Goal: Complete application form: Complete application form

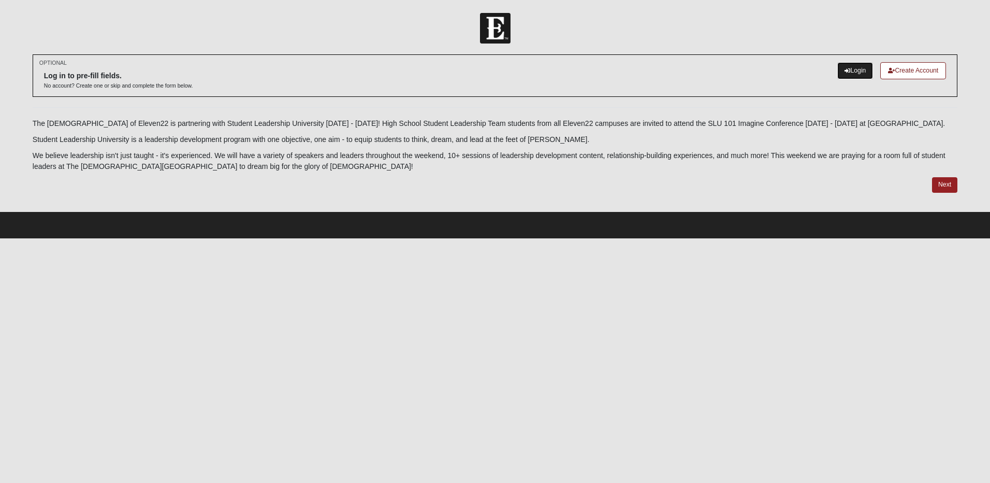
click at [849, 71] on link "Login" at bounding box center [856, 70] width 36 height 17
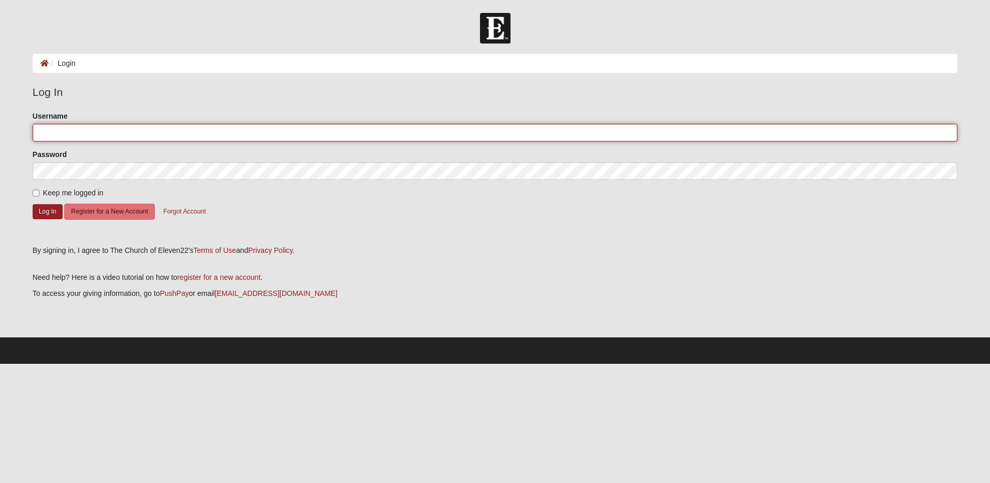
click at [56, 124] on input "Username" at bounding box center [495, 133] width 925 height 18
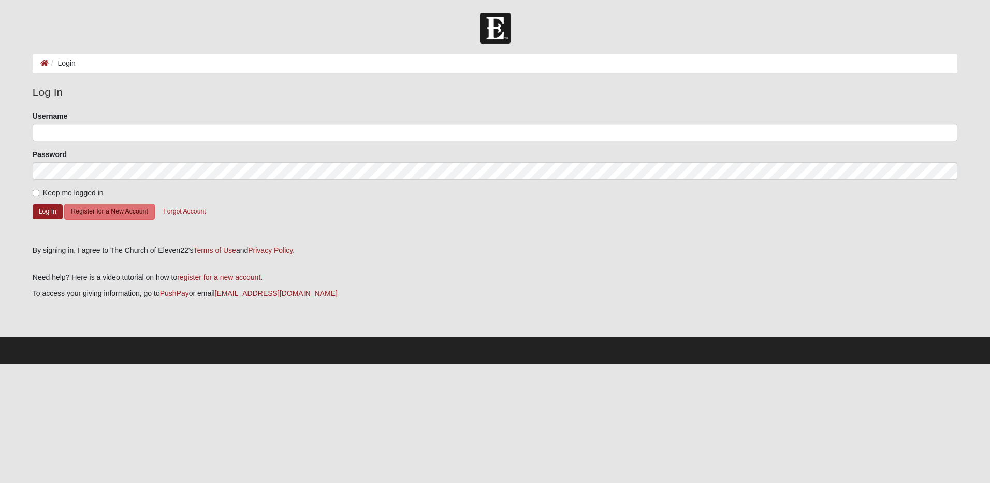
click at [17, 161] on form "Log In Login Login Error Log In Please correct the following: Username Password…" at bounding box center [495, 188] width 990 height 351
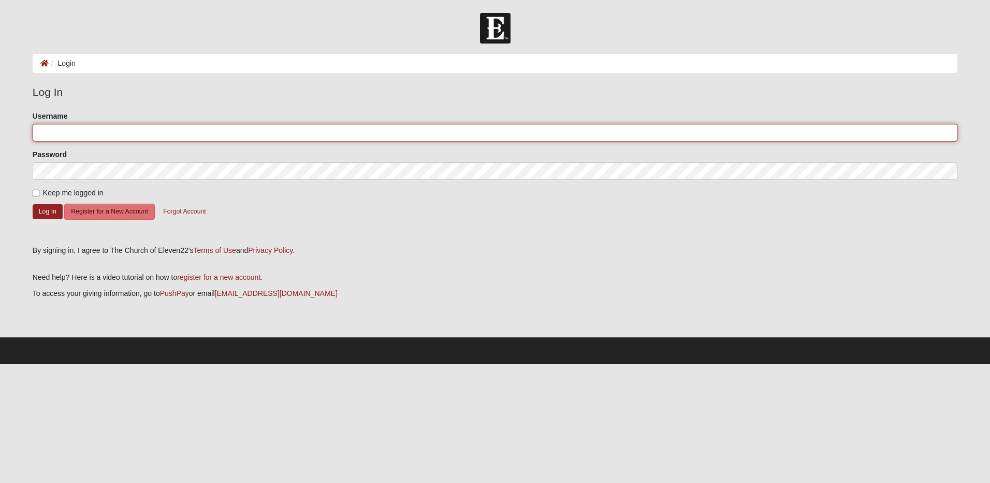
click at [89, 130] on input "Username" at bounding box center [495, 133] width 925 height 18
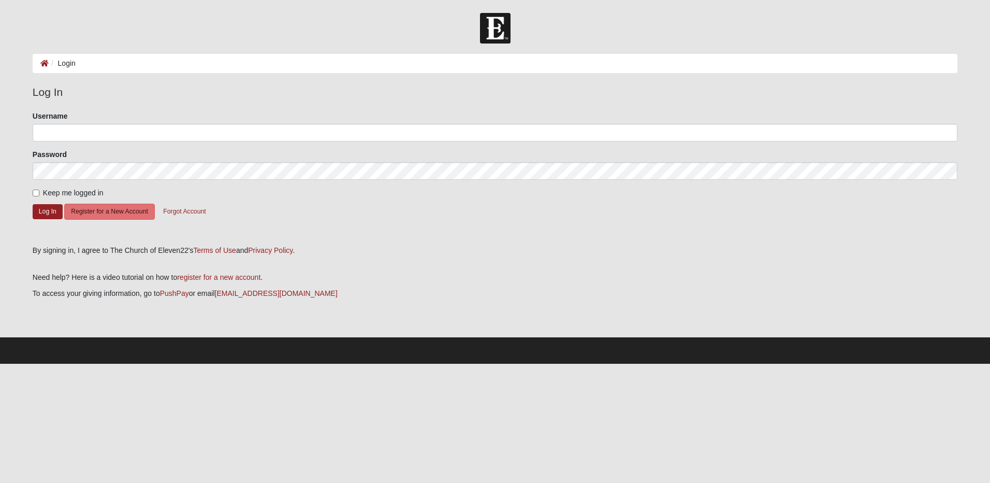
click at [538, 157] on div "Password" at bounding box center [495, 164] width 925 height 31
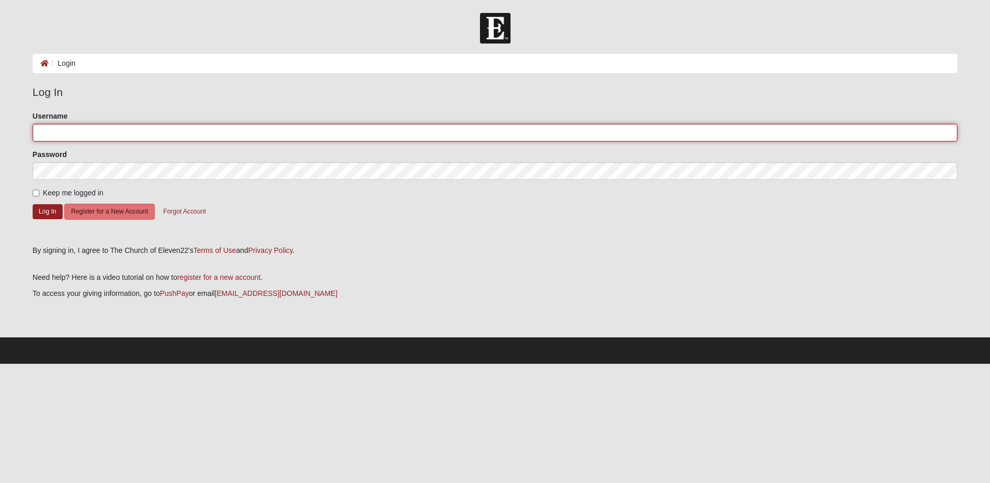
click at [534, 132] on input "Username" at bounding box center [495, 133] width 925 height 18
click at [255, 135] on input "Username" at bounding box center [495, 133] width 925 height 18
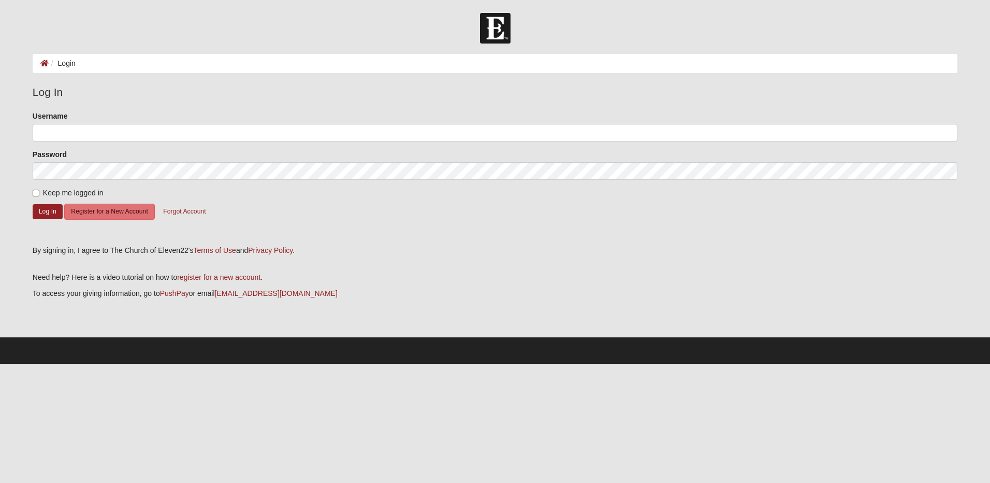
click at [1, 140] on form "Log In Login Login Error Log In Please correct the following: Username Password…" at bounding box center [495, 188] width 990 height 351
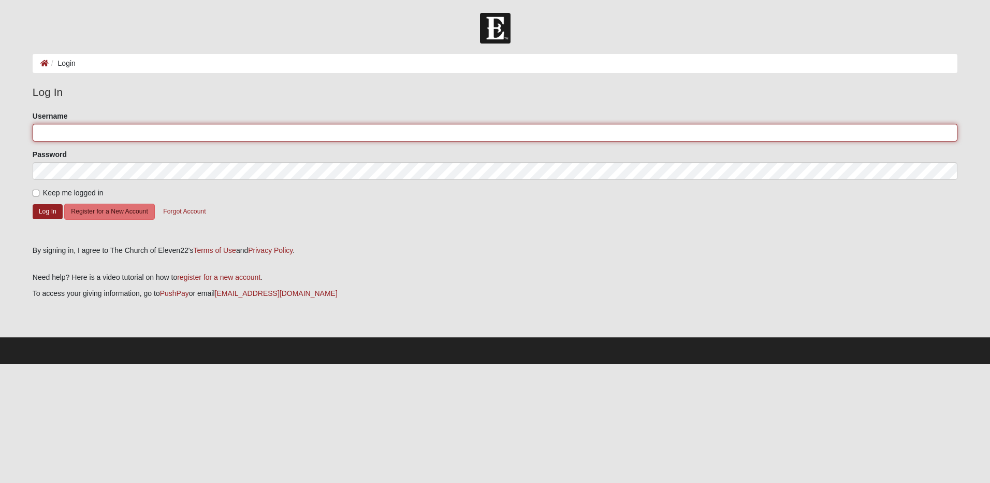
click at [49, 131] on input "Username" at bounding box center [495, 133] width 925 height 18
type input "[PERSON_NAME]"
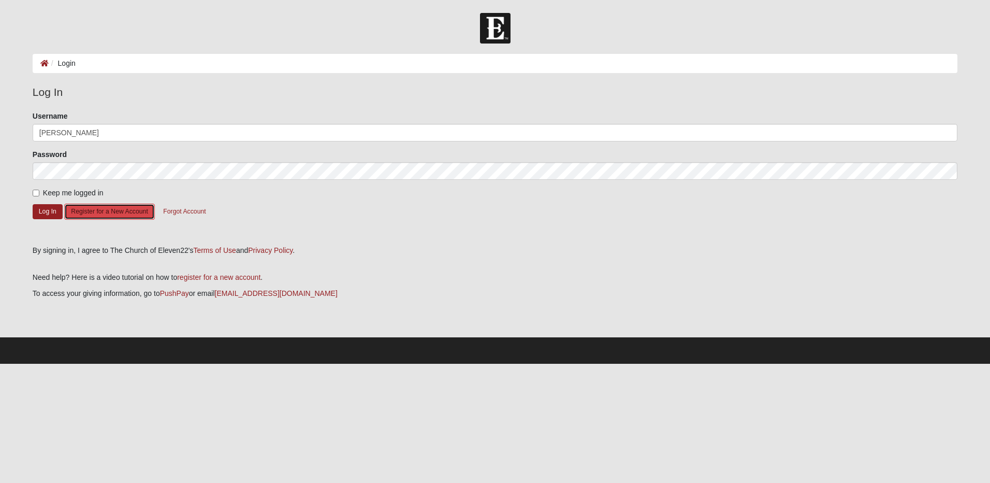
click at [92, 213] on button "Register for a New Account" at bounding box center [109, 212] width 90 height 16
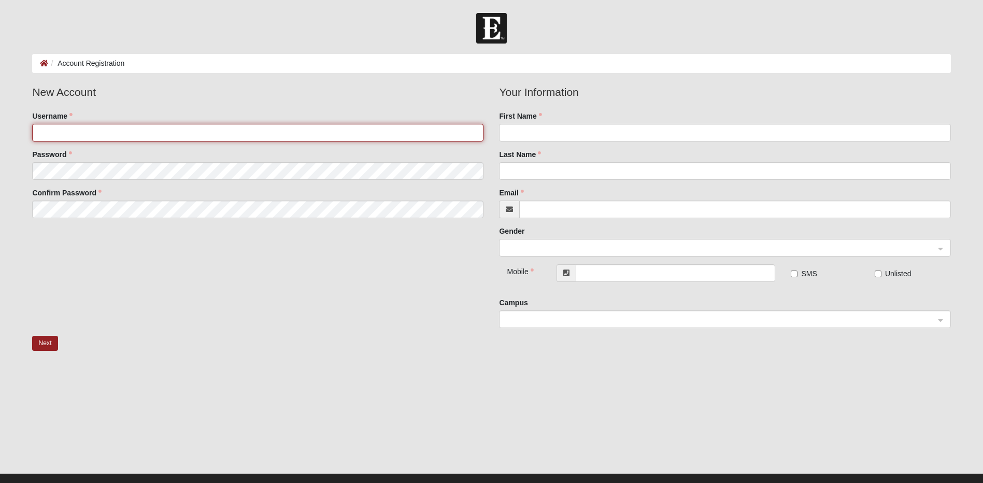
click at [113, 133] on input "Username" at bounding box center [257, 133] width 451 height 18
type input "[PERSON_NAME]"
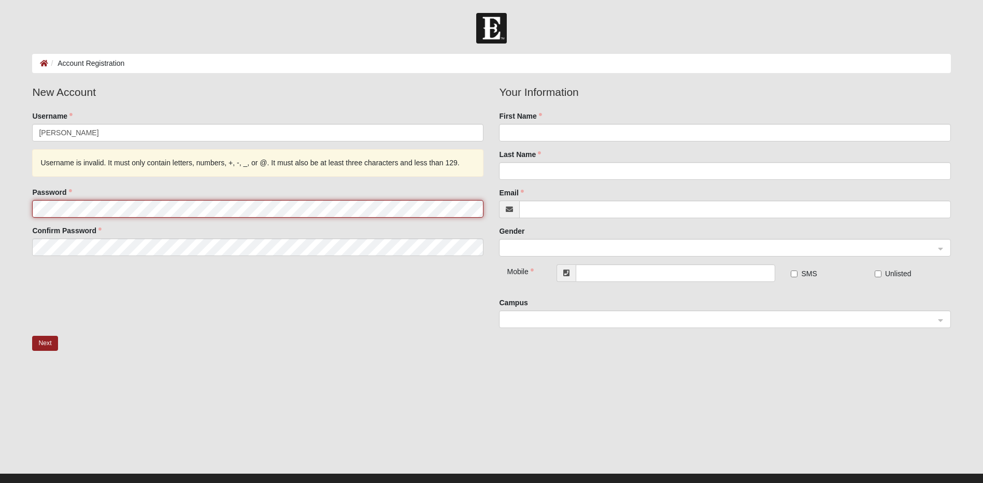
click at [112, 168] on fieldset "New Account Username Joseph Tirado Username is invalid. It must only contain le…" at bounding box center [257, 174] width 467 height 180
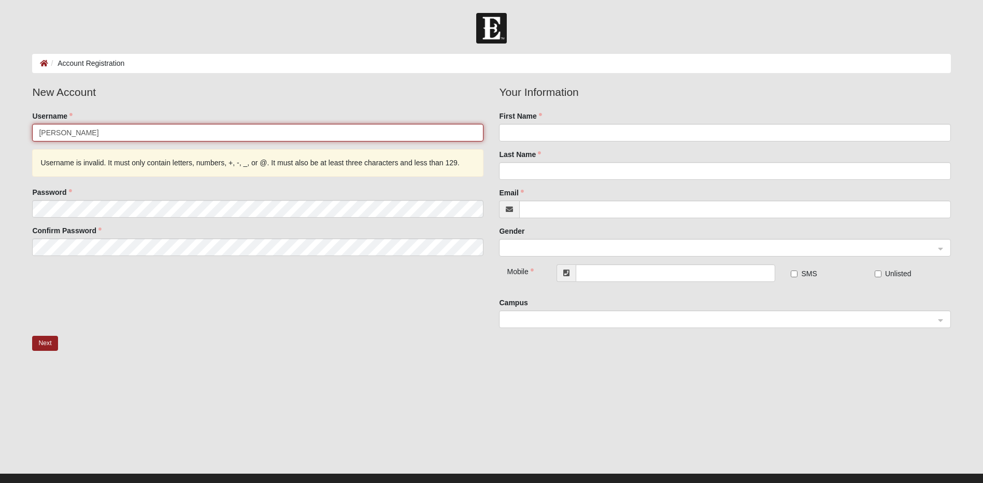
drag, startPoint x: 123, startPoint y: 126, endPoint x: 34, endPoint y: 108, distance: 91.0
click at [34, 108] on fieldset "New Account Username Joseph Tirado Username is invalid. It must only contain le…" at bounding box center [257, 174] width 467 height 180
type input "JosephTheTirado"
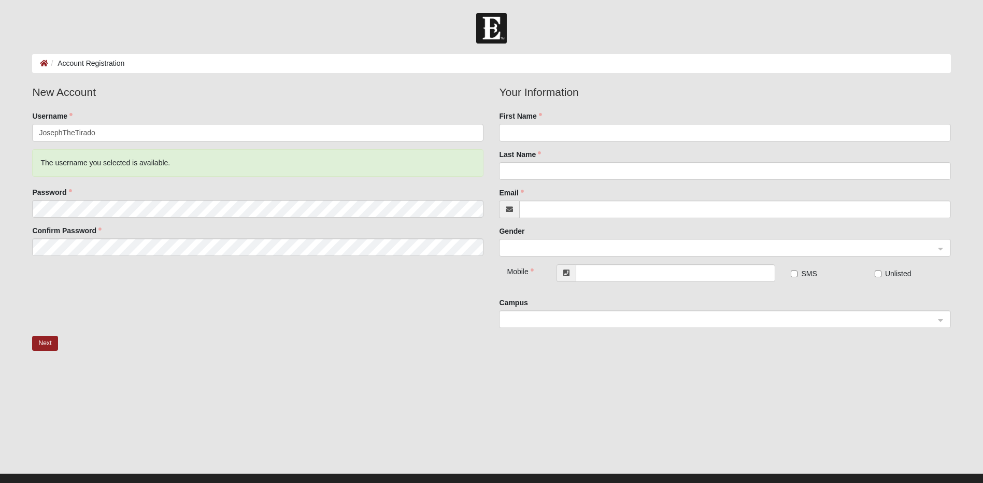
click at [372, 351] on div "Next" at bounding box center [490, 353] width 933 height 34
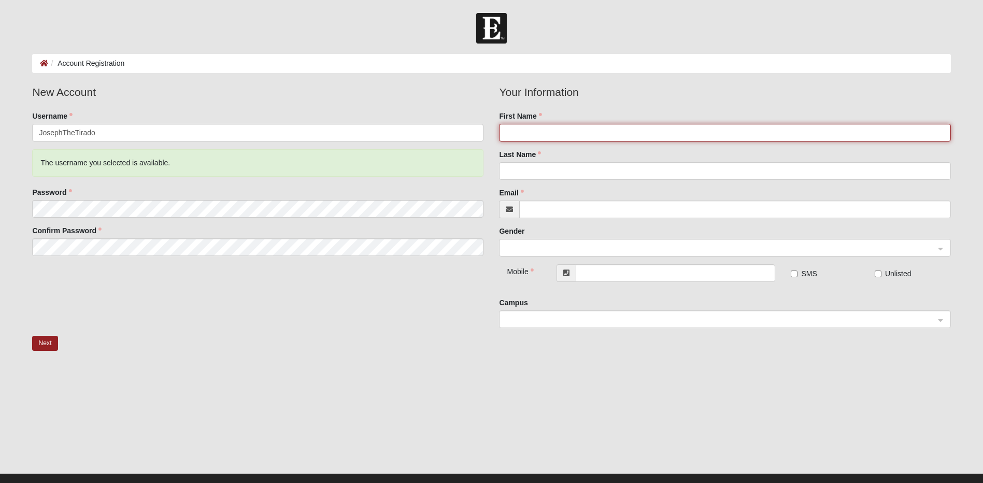
click at [541, 125] on input "First Name" at bounding box center [724, 133] width 451 height 18
type input "[PERSON_NAME]"
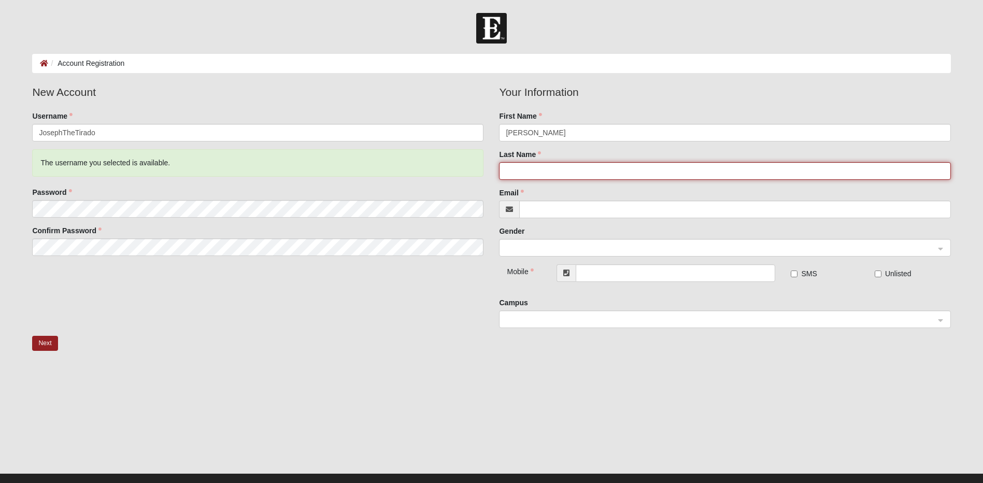
click at [510, 166] on input "Last Name" at bounding box center [724, 171] width 451 height 18
type input "[PERSON_NAME]"
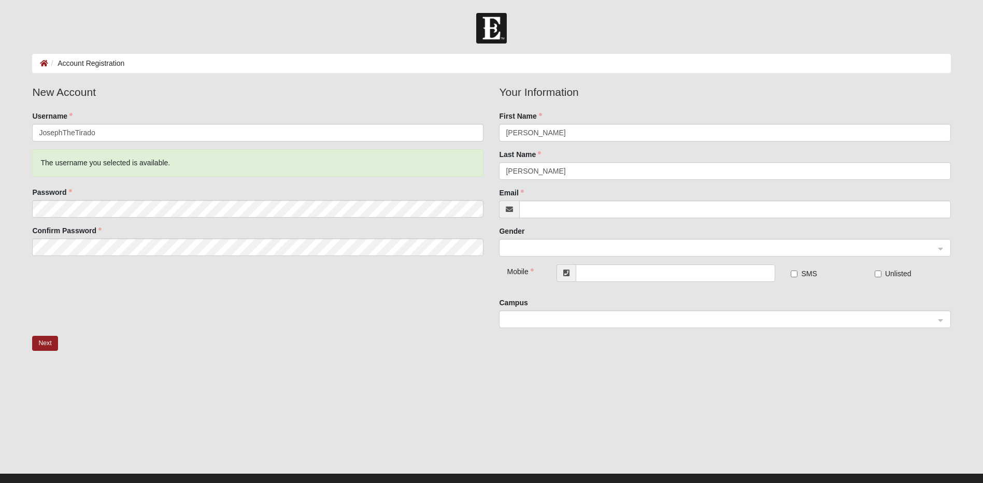
click at [514, 209] on span at bounding box center [509, 209] width 20 height 18
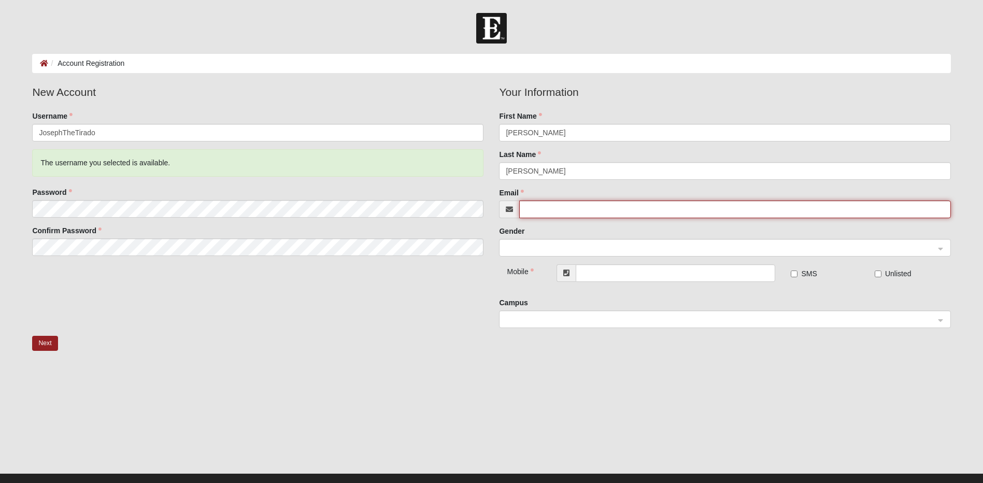
click at [527, 207] on input "Email" at bounding box center [734, 209] width 431 height 18
type input "[EMAIL_ADDRESS][DOMAIN_NAME]"
click at [542, 244] on span at bounding box center [720, 247] width 428 height 11
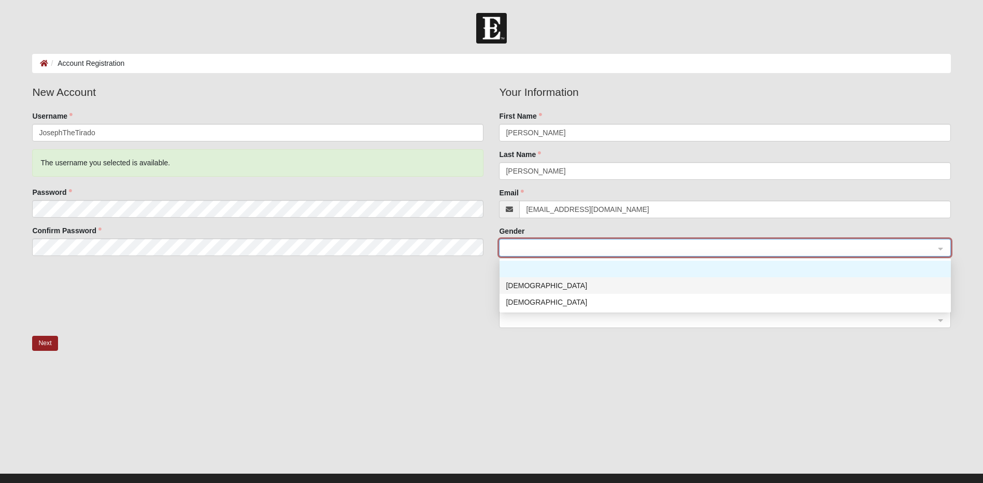
click at [529, 286] on div "[DEMOGRAPHIC_DATA]" at bounding box center [725, 285] width 439 height 11
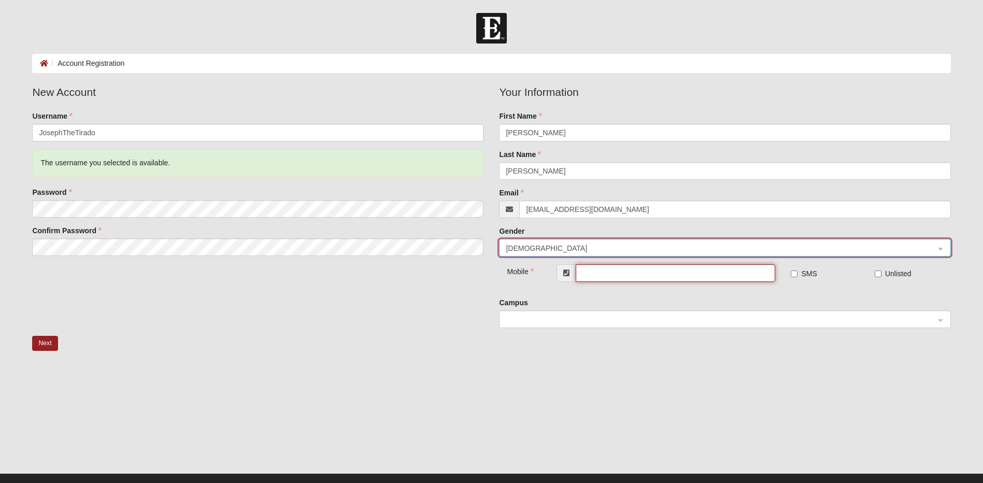
click at [583, 277] on input "text" at bounding box center [674, 273] width 199 height 18
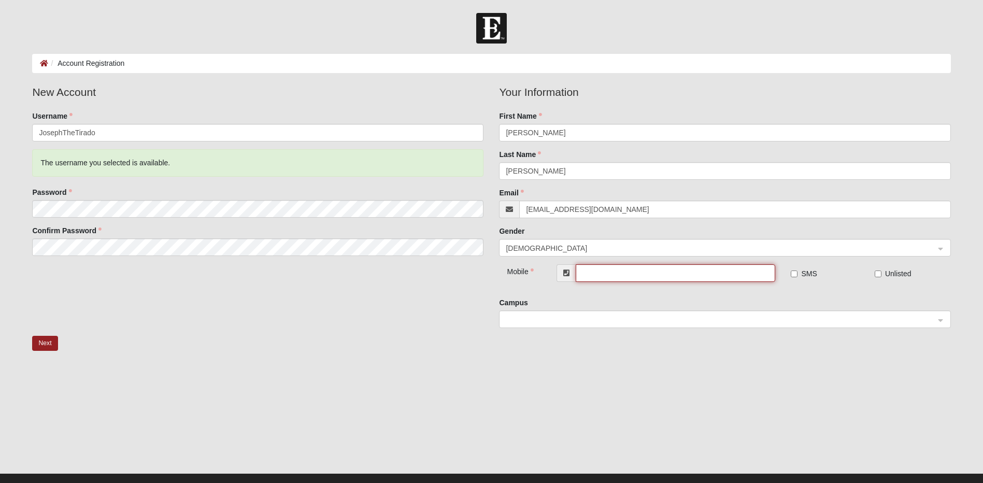
click at [513, 320] on span at bounding box center [720, 319] width 428 height 11
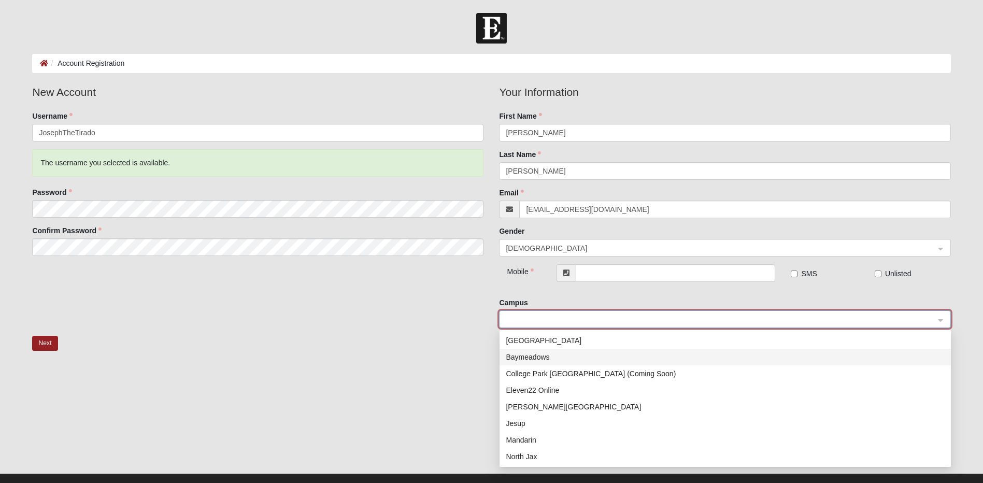
click at [526, 354] on div "Baymeadows" at bounding box center [725, 356] width 439 height 11
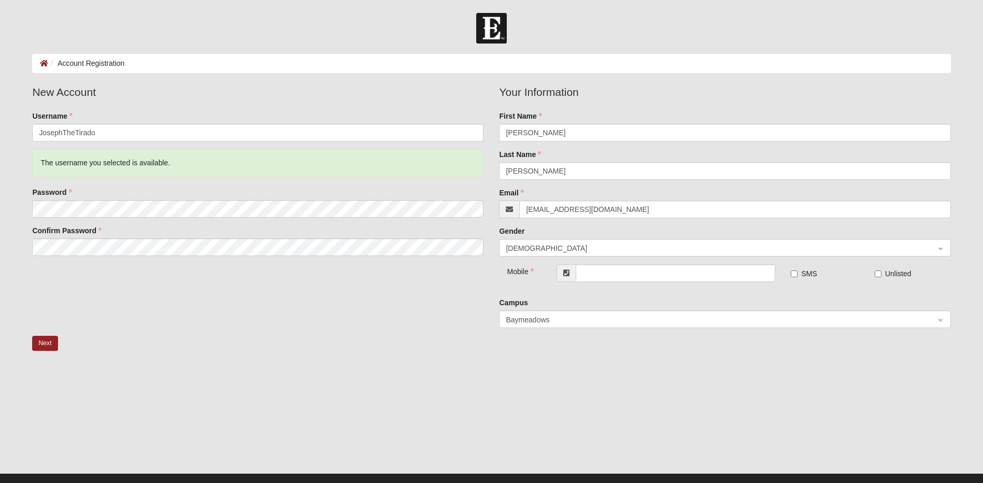
click at [540, 382] on div at bounding box center [491, 421] width 918 height 104
click at [572, 246] on span "[DEMOGRAPHIC_DATA]" at bounding box center [720, 247] width 428 height 11
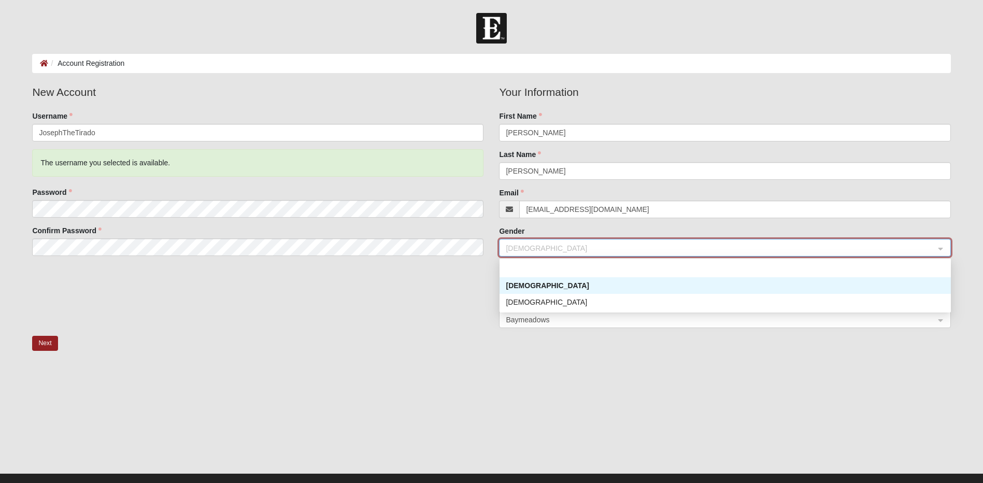
click at [521, 281] on div "[DEMOGRAPHIC_DATA]" at bounding box center [725, 285] width 439 height 11
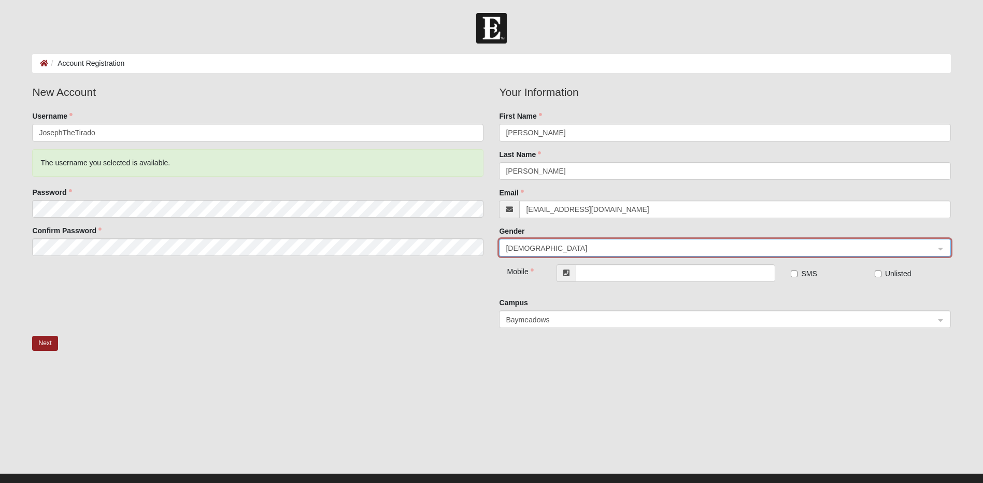
click at [569, 275] on icon at bounding box center [566, 272] width 6 height 7
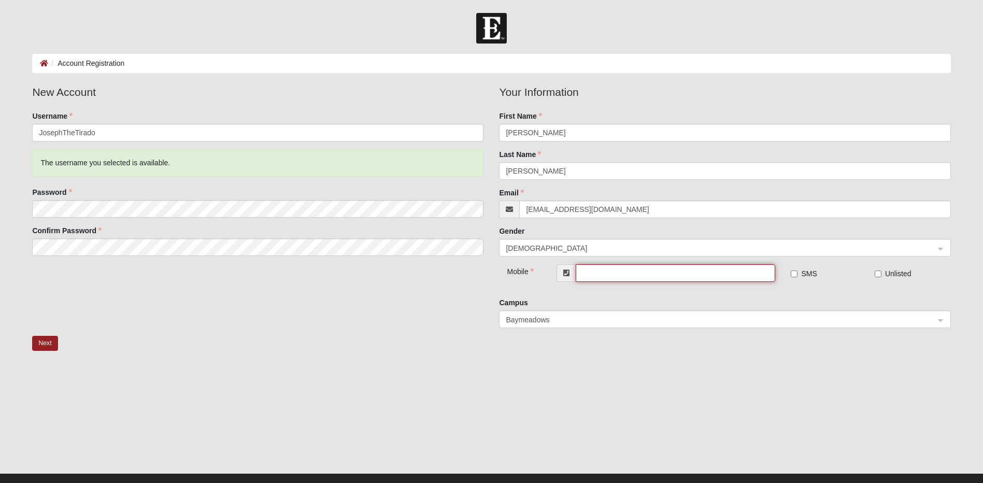
click at [652, 273] on input "text" at bounding box center [674, 273] width 199 height 18
click at [408, 291] on div "New Account Username JosephTheTirado The username you selected is available. Pa…" at bounding box center [490, 210] width 933 height 252
click at [595, 271] on input "text" at bounding box center [674, 273] width 199 height 18
type input "[PHONE_NUMBER]"
click at [415, 258] on fieldset "New Account Username JosephTheTirado The username you selected is available. Pa…" at bounding box center [257, 174] width 467 height 180
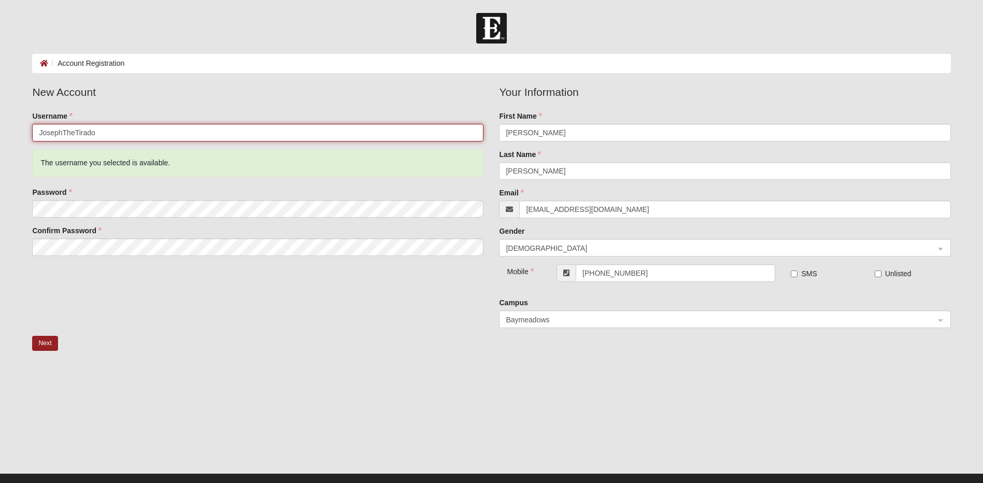
click at [118, 133] on input "JosephTheTirado" at bounding box center [257, 133] width 451 height 18
drag, startPoint x: 92, startPoint y: 131, endPoint x: 51, endPoint y: 129, distance: 40.4
click at [51, 129] on input "JosephTheTirado" at bounding box center [257, 133] width 451 height 18
click at [129, 140] on input "JosephTheTirado" at bounding box center [257, 133] width 451 height 18
click at [93, 129] on input "JosephTheTirado" at bounding box center [257, 133] width 451 height 18
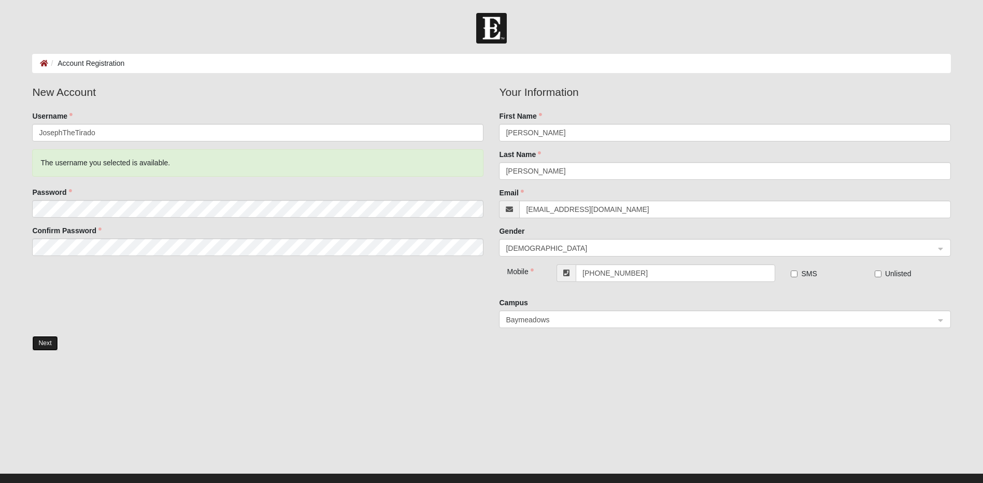
click at [42, 342] on button "Next" at bounding box center [44, 343] width 25 height 15
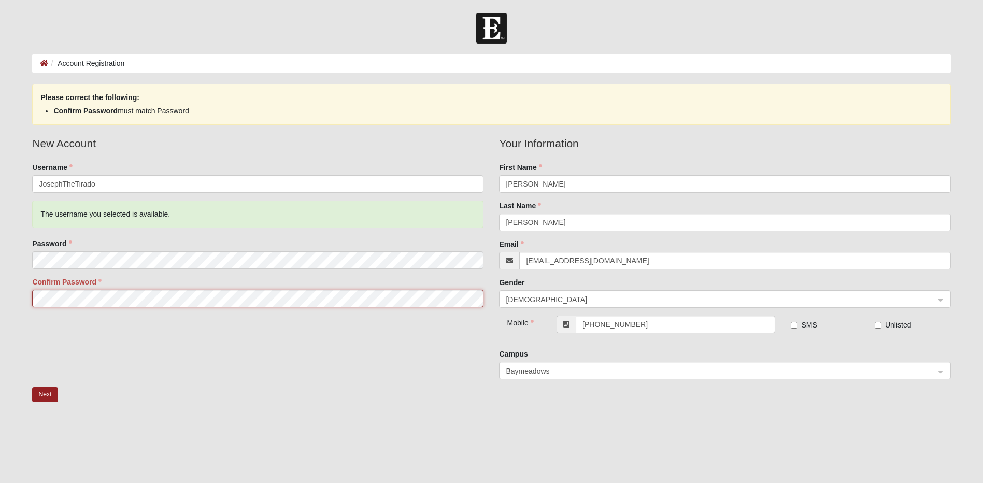
click at [1, 305] on form "Log In Account Registration Account Registration Error Please correct the follo…" at bounding box center [491, 282] width 983 height 538
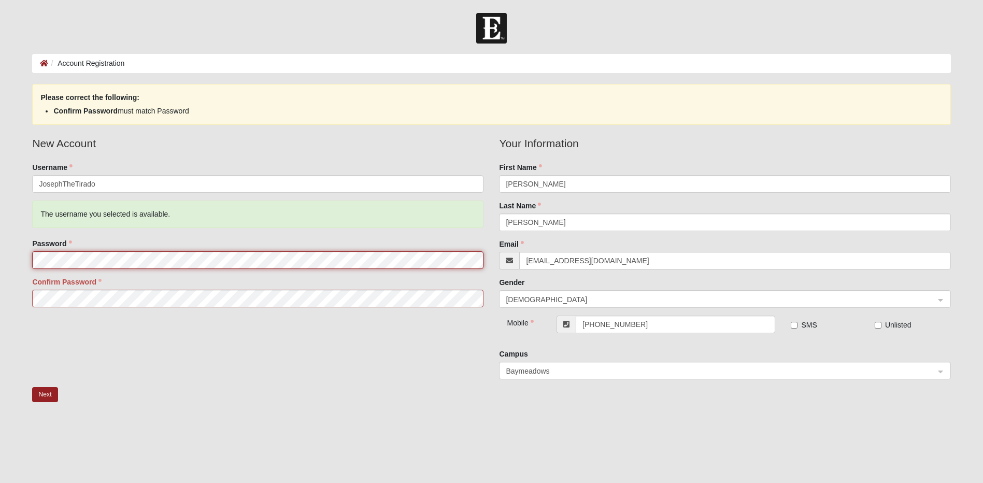
click at [24, 263] on form "Log In Account Registration Account Registration Error Please correct the follo…" at bounding box center [491, 282] width 983 height 538
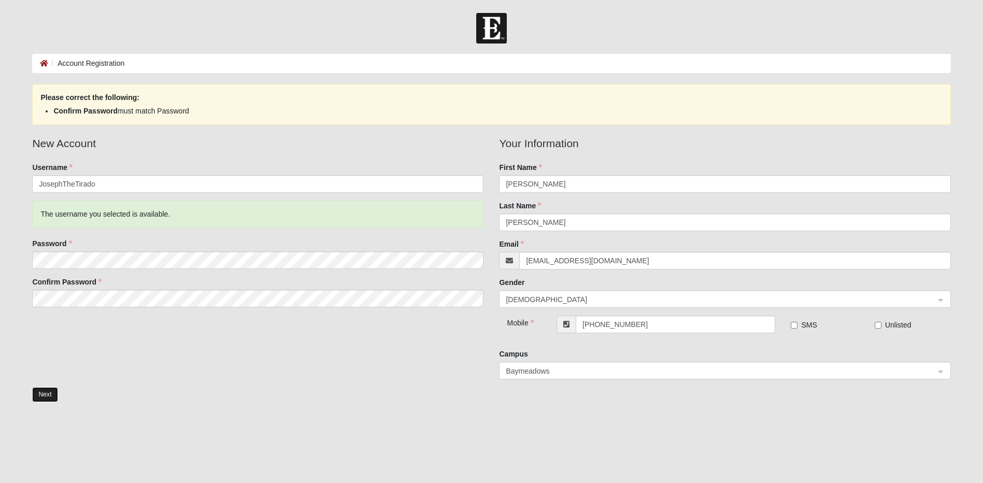
click at [41, 390] on button "Next" at bounding box center [44, 394] width 25 height 15
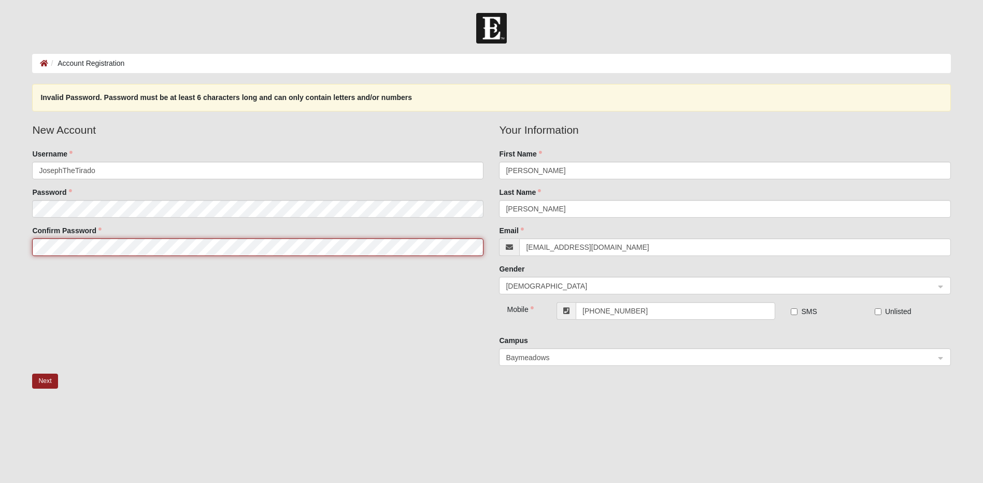
click at [32, 260] on fieldset "New Account Username JosephTheTirado Password Confirm Password" at bounding box center [257, 193] width 467 height 142
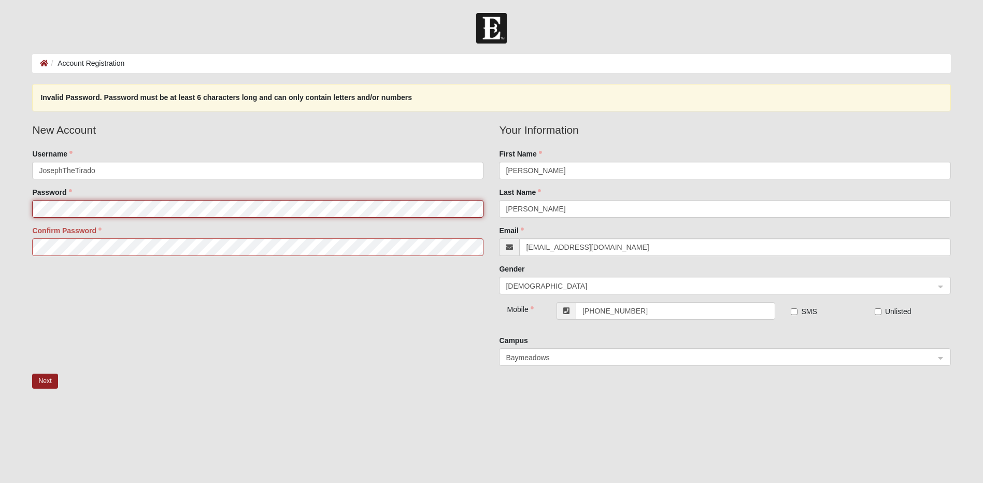
click at [12, 203] on form "Log In Account Registration Account Registration Error Invalid Password. Passwo…" at bounding box center [491, 275] width 983 height 525
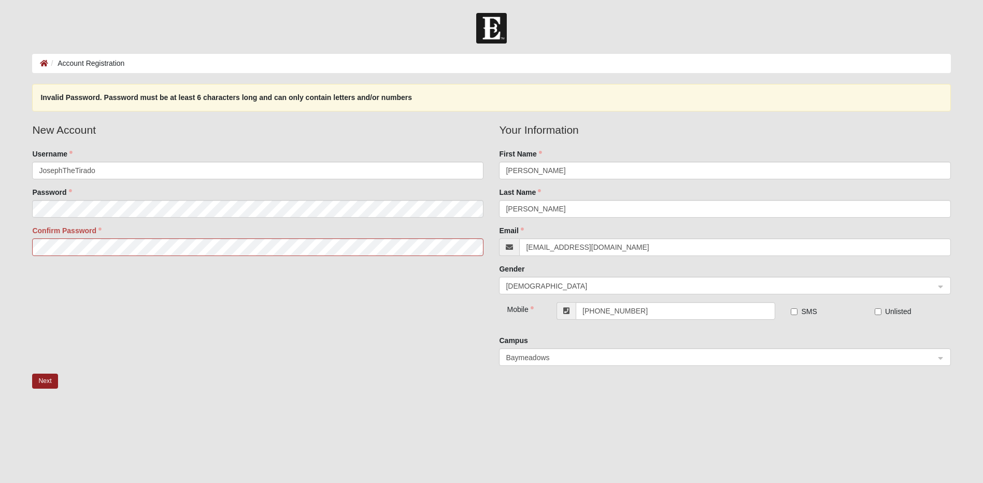
click at [81, 353] on div "New Account Username JosephTheTirado Password Confirm Password Your Information…" at bounding box center [490, 248] width 933 height 252
click at [34, 387] on button "Next" at bounding box center [44, 380] width 25 height 15
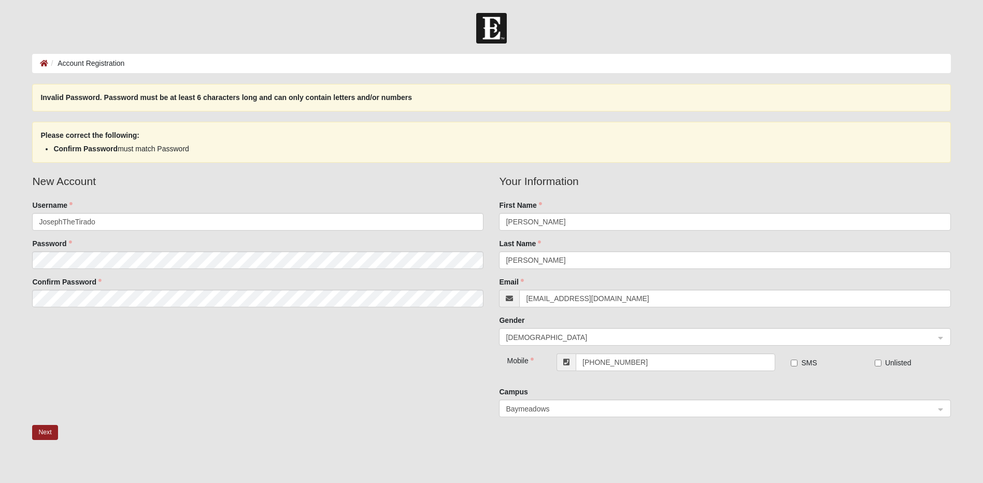
click at [50, 440] on div "Next" at bounding box center [490, 442] width 933 height 34
click at [50, 438] on button "Next" at bounding box center [44, 432] width 25 height 15
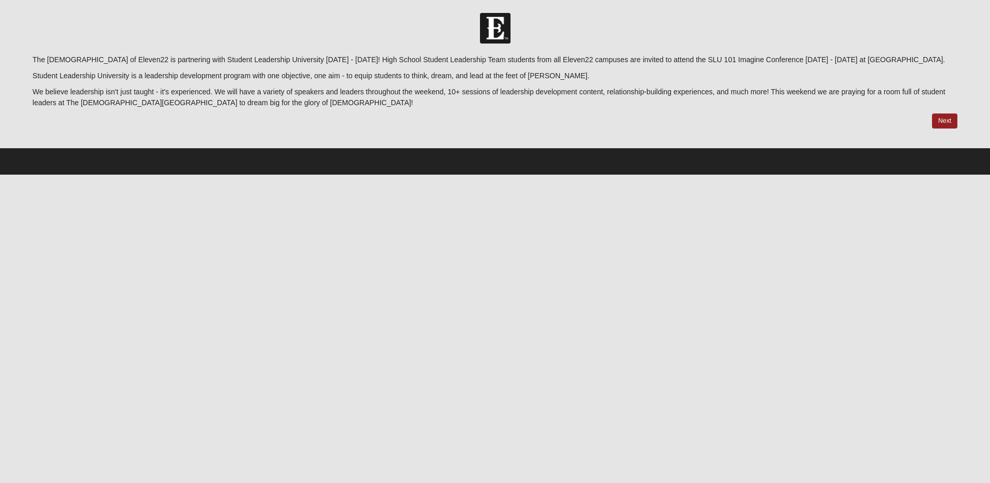
click at [931, 117] on div at bounding box center [495, 121] width 925 height 16
click at [939, 117] on link "Next" at bounding box center [944, 120] width 25 height 15
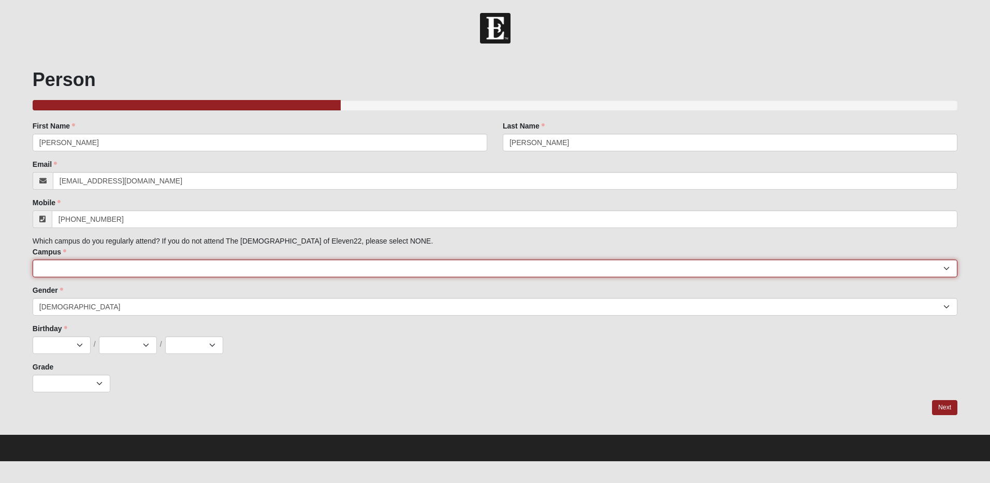
click at [244, 268] on select "[GEOGRAPHIC_DATA] [GEOGRAPHIC_DATA] (Coming Soon) Eleven22 Online [PERSON_NAME]…" at bounding box center [495, 269] width 925 height 18
select select "2"
click at [33, 260] on select "[GEOGRAPHIC_DATA] [GEOGRAPHIC_DATA] (Coming Soon) Eleven22 Online [PERSON_NAME]…" at bounding box center [495, 269] width 925 height 18
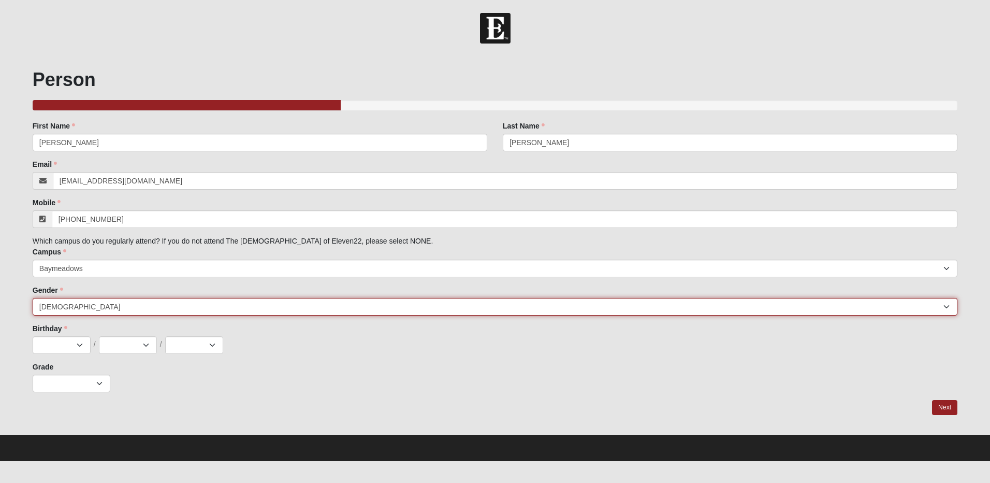
click at [59, 305] on select "[DEMOGRAPHIC_DATA] [DEMOGRAPHIC_DATA]" at bounding box center [495, 307] width 925 height 18
click at [33, 298] on select "[DEMOGRAPHIC_DATA] [DEMOGRAPHIC_DATA]" at bounding box center [495, 307] width 925 height 18
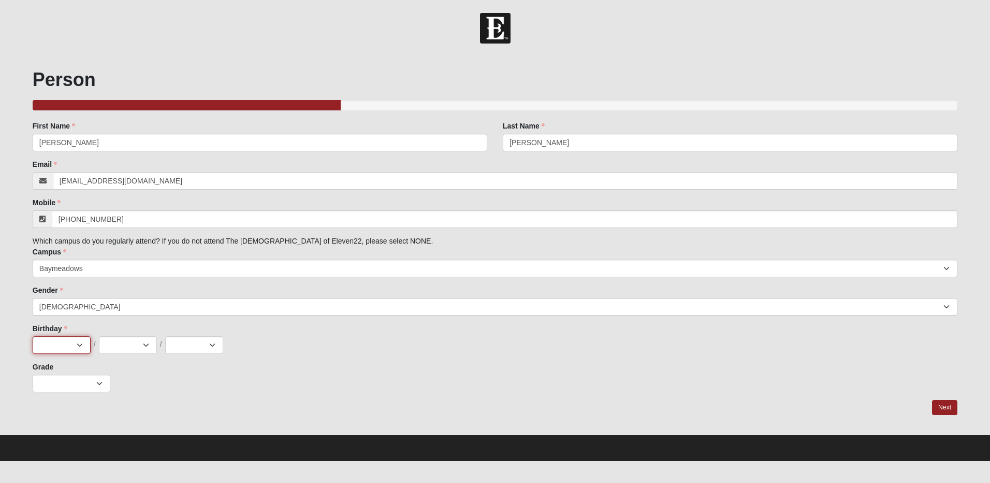
click at [71, 336] on select "Jan Feb Mar Apr May Jun [DATE] Aug Sep Oct Nov Dec" at bounding box center [62, 345] width 58 height 18
select select "4"
click at [33, 336] on select "Jan Feb Mar Apr May Jun [DATE] Aug Sep Oct Nov Dec" at bounding box center [62, 345] width 58 height 18
click at [133, 354] on select "1 2 3 4 5 6 7 8 9 10 11 12 13 14 15 16 17 18 19 20 21 22 23 24 25 26 27 28 29 3…" at bounding box center [128, 345] width 58 height 18
click at [99, 336] on select "1 2 3 4 5 6 7 8 9 10 11 12 13 14 15 16 17 18 19 20 21 22 23 24 25 26 27 28 29 3…" at bounding box center [128, 345] width 58 height 18
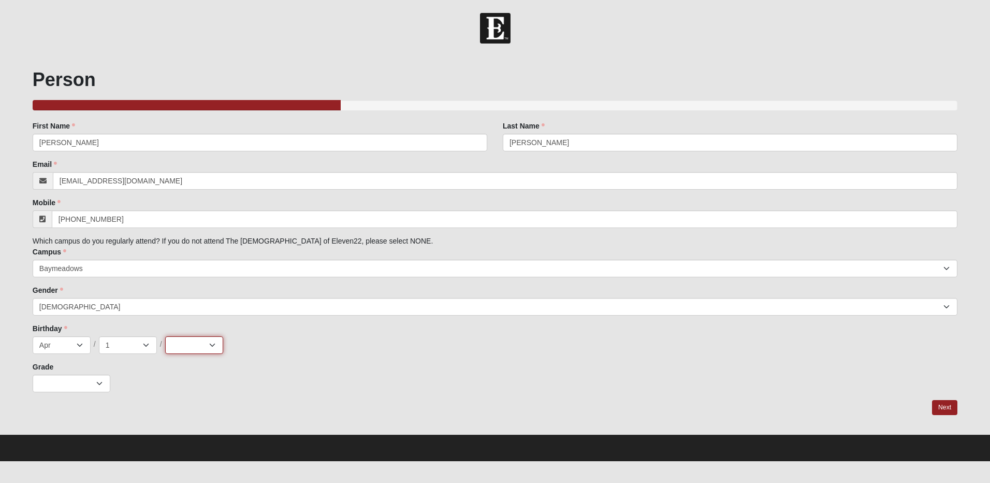
click at [186, 340] on select "2025 2024 2023 2022 2021 2020 2019 2018 2017 2016 2015 2014 2013 2012 2011 2010…" at bounding box center [194, 345] width 58 height 18
click at [128, 349] on select "1 2 3 4 5 6 7 8 9 10 11 12 13 14 15 16 17 18 19 20 21 22 23 24 25 26 27 28 29 3…" at bounding box center [128, 345] width 58 height 18
select select "19"
click at [99, 336] on select "1 2 3 4 5 6 7 8 9 10 11 12 13 14 15 16 17 18 19 20 21 22 23 24 25 26 27 28 29 3…" at bounding box center [128, 345] width 58 height 18
click at [195, 353] on select "2025 2024 2023 2022 2021 2020 2019 2018 2017 2016 2015 2014 2013 2012 2011 2010…" at bounding box center [194, 345] width 58 height 18
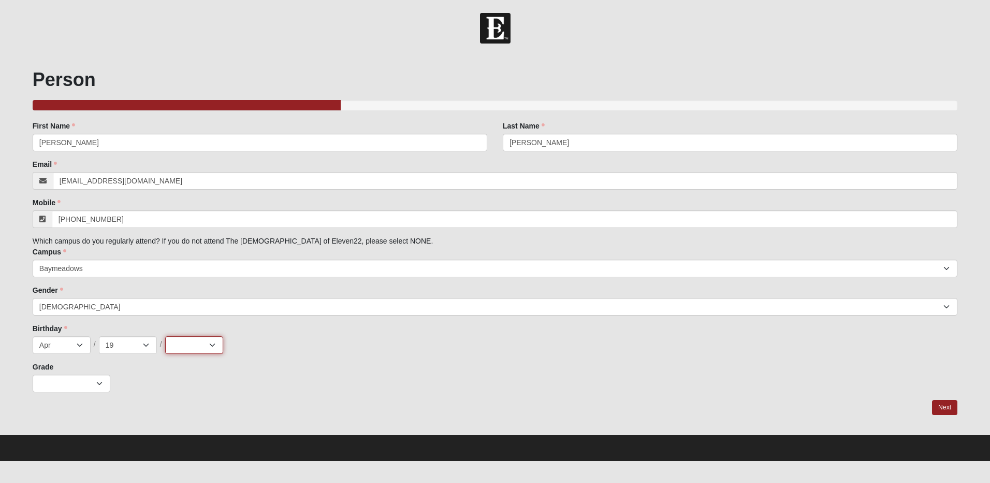
select select "2011"
click at [165, 336] on select "2025 2024 2023 2022 2021 2020 2019 2018 2017 2016 2015 2014 2013 2012 2011 2010…" at bounding box center [194, 345] width 58 height 18
click at [63, 387] on select "K 1st 2nd 3rd 4th 5th 6th 7th 8th 9th 10th 11th 12th" at bounding box center [72, 383] width 78 height 18
select select "3"
click at [33, 374] on select "K 1st 2nd 3rd 4th 5th 6th 7th 8th 9th 10th 11th 12th" at bounding box center [72, 383] width 78 height 18
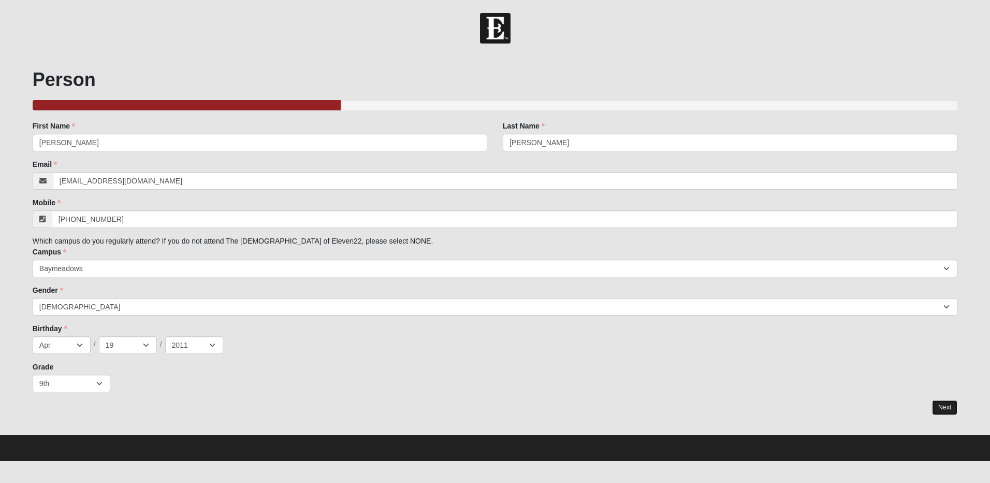
click at [952, 409] on link "Next" at bounding box center [944, 407] width 25 height 15
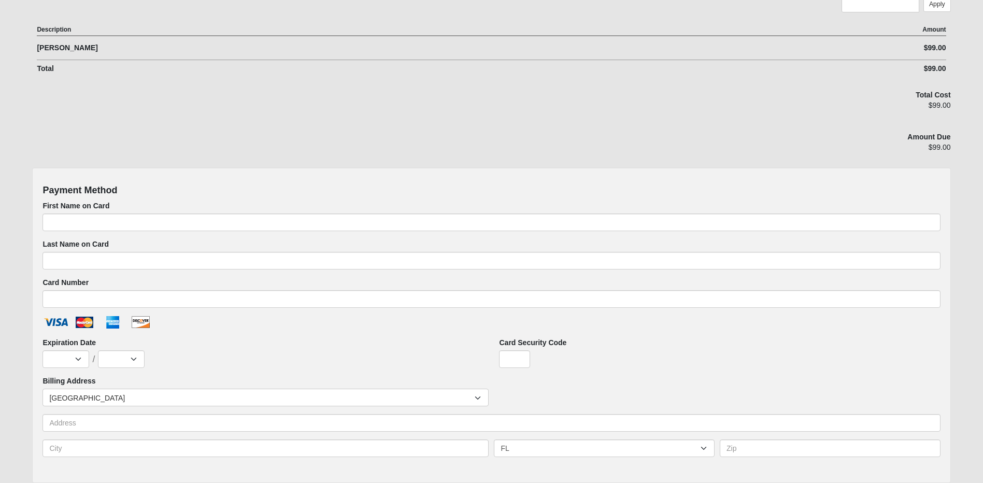
scroll to position [311, 0]
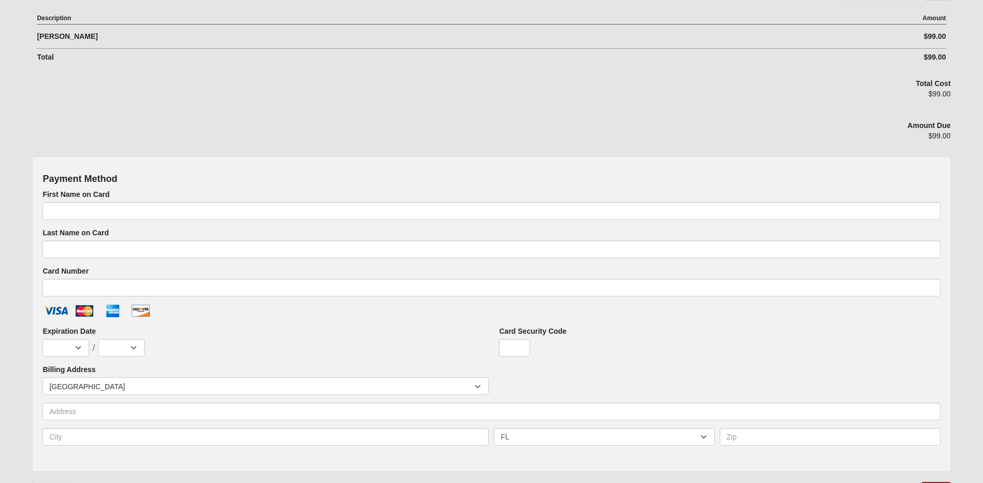
drag, startPoint x: 139, startPoint y: 310, endPoint x: 306, endPoint y: 308, distance: 166.8
click at [306, 308] on ul at bounding box center [490, 312] width 897 height 17
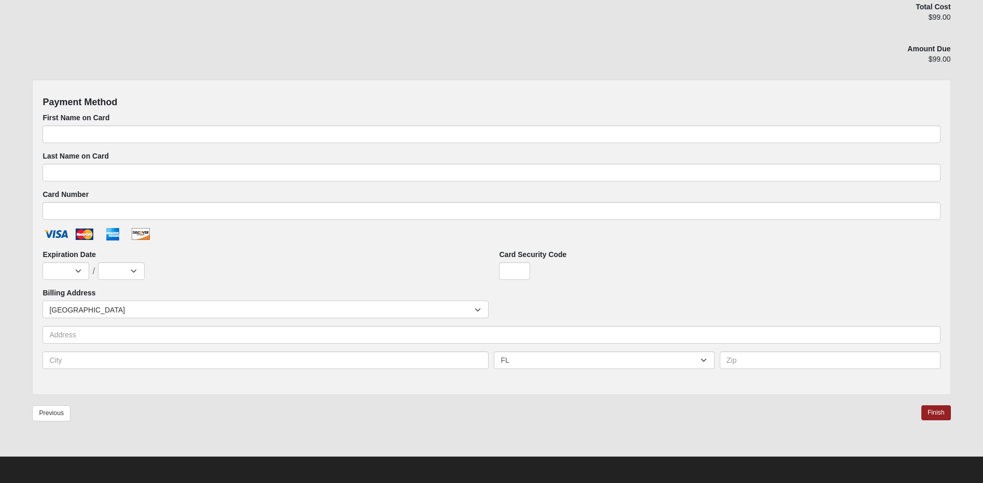
scroll to position [0, 0]
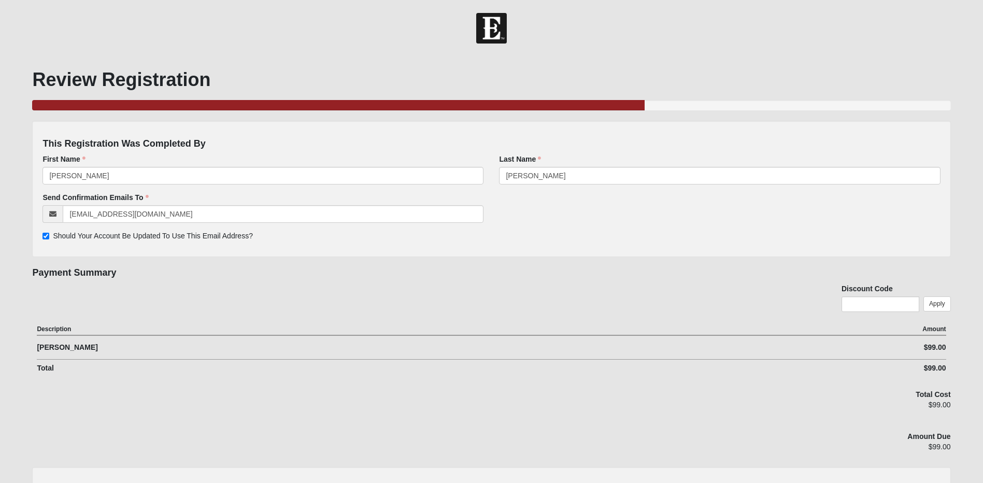
click at [380, 100] on div "66.666666666666666666666666670% Complete" at bounding box center [338, 105] width 612 height 10
drag, startPoint x: 371, startPoint y: 101, endPoint x: 408, endPoint y: 106, distance: 37.1
click at [408, 106] on div "66.666666666666666666666666670% Complete" at bounding box center [338, 105] width 612 height 10
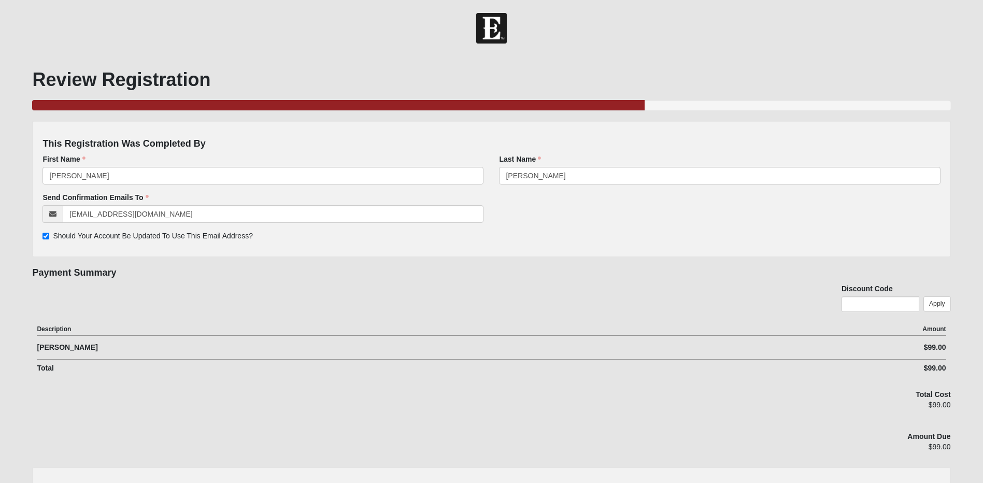
drag, startPoint x: 369, startPoint y: 98, endPoint x: 364, endPoint y: 100, distance: 5.6
